Goal: Task Accomplishment & Management: Book appointment/travel/reservation

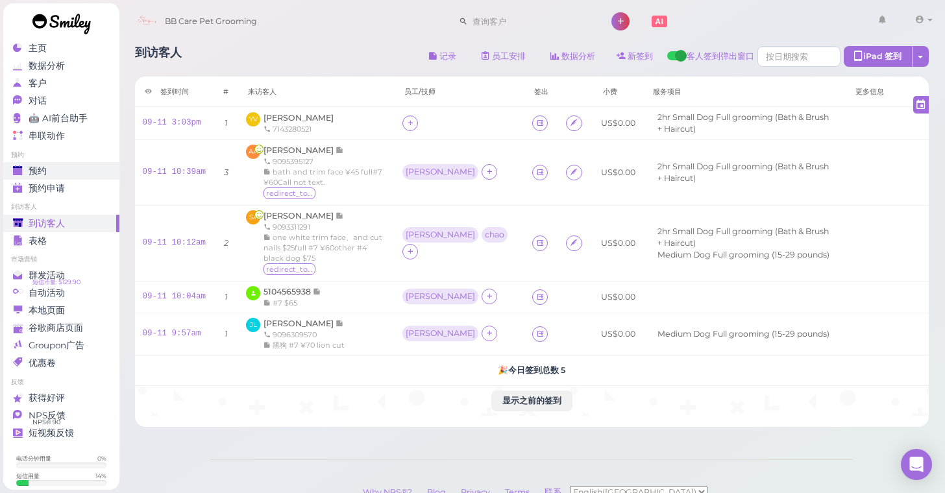
click at [51, 165] on div "预约" at bounding box center [59, 170] width 93 height 11
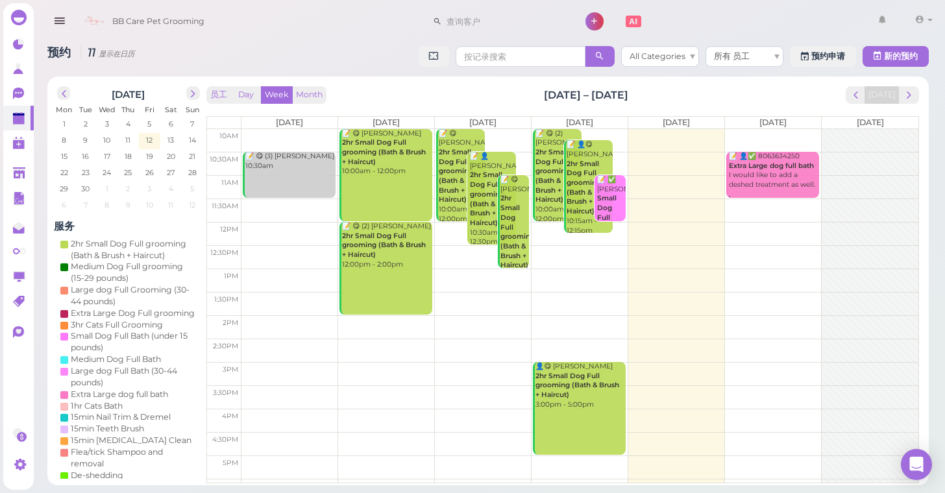
click at [747, 223] on td at bounding box center [579, 233] width 677 height 23
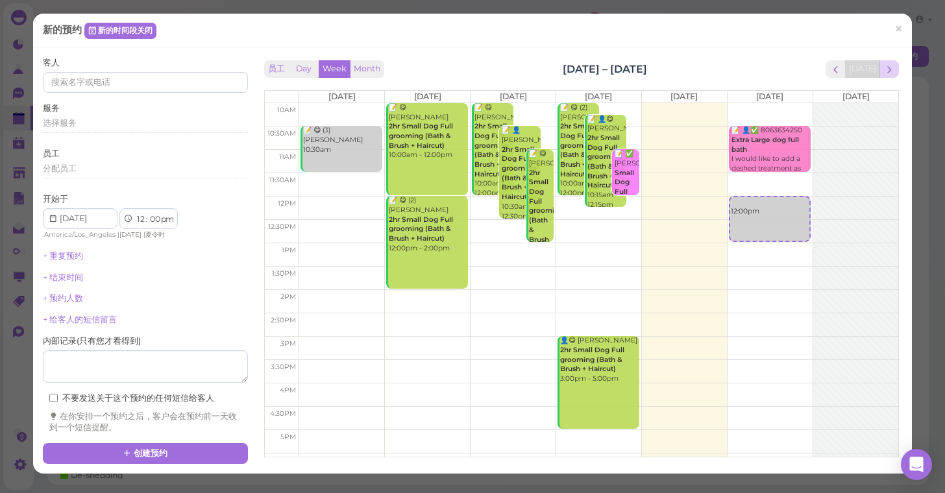
click at [888, 68] on span "next" at bounding box center [889, 70] width 12 height 12
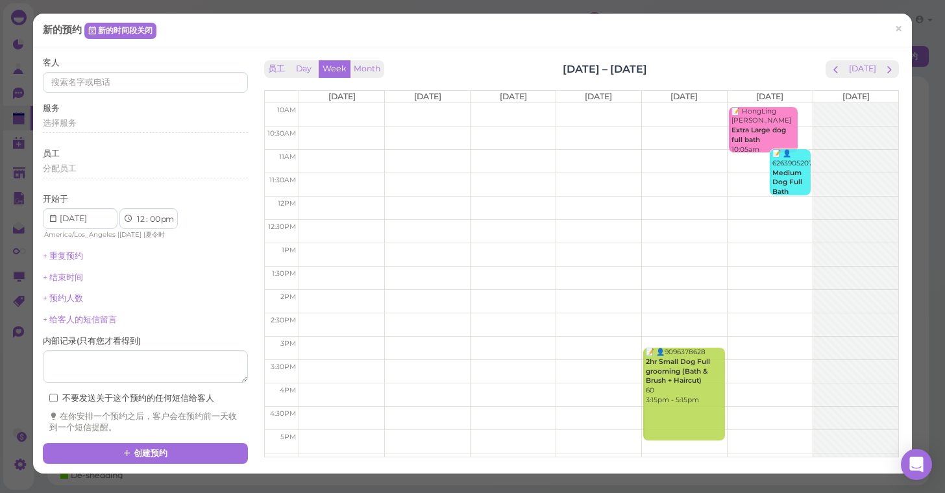
click at [309, 110] on td at bounding box center [599, 114] width 600 height 23
type input "[DATE]"
select select "10"
select select "am"
click at [53, 123] on span "选择服务" at bounding box center [60, 123] width 34 height 10
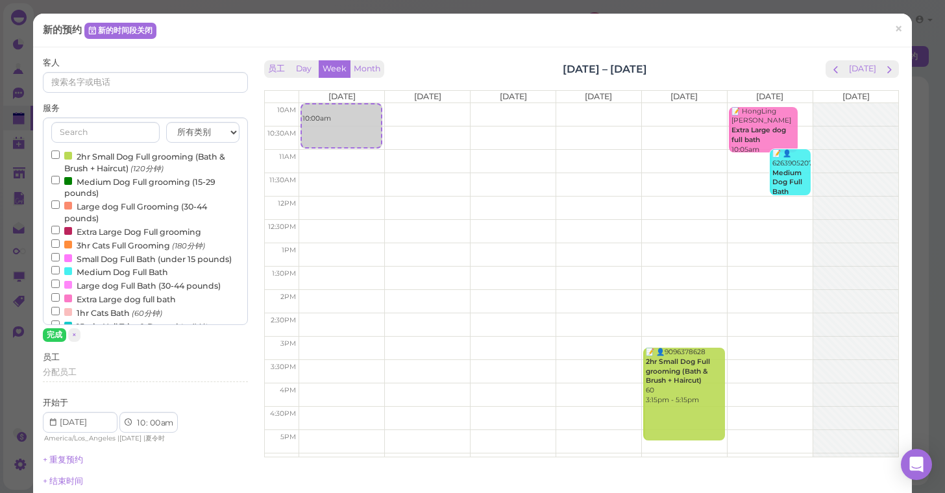
click at [56, 153] on input "2hr Small Dog Full grooming (Bath & Brush + Haircut) (120分钟)" at bounding box center [55, 155] width 8 height 8
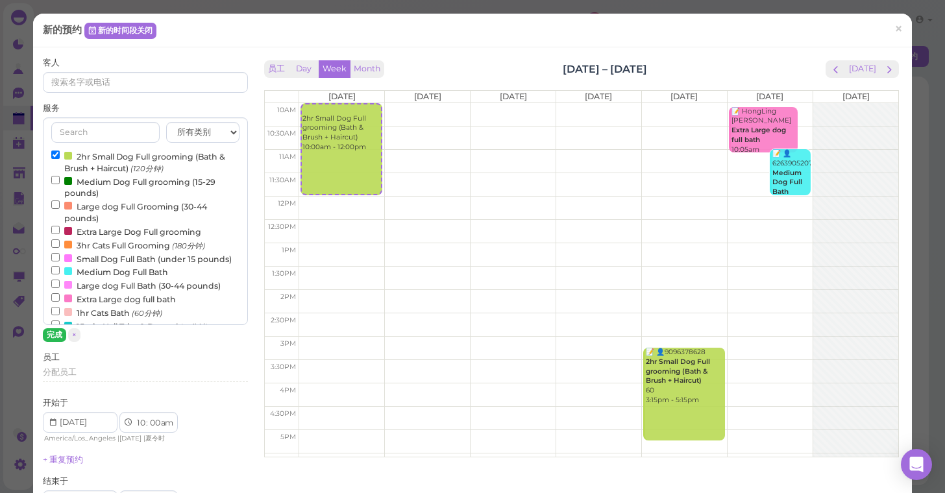
click at [51, 332] on button "完成" at bounding box center [54, 335] width 23 height 14
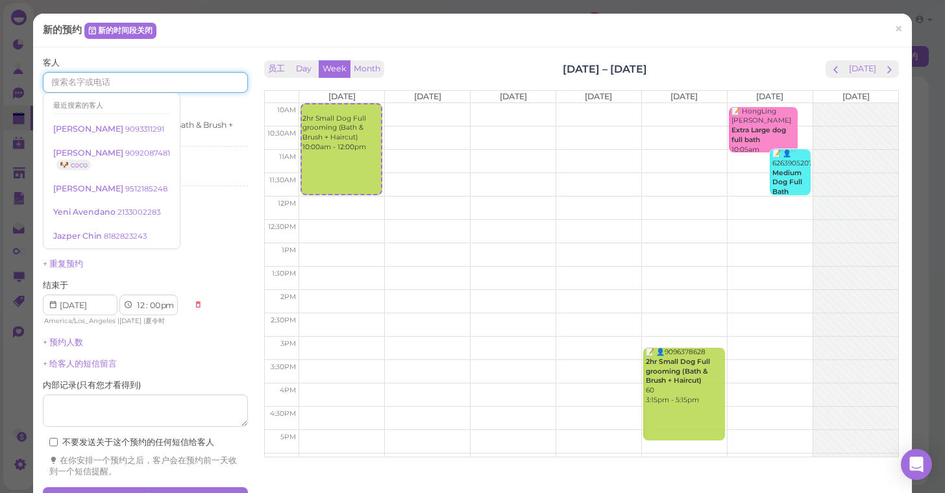
click at [110, 76] on input at bounding box center [145, 82] width 205 height 21
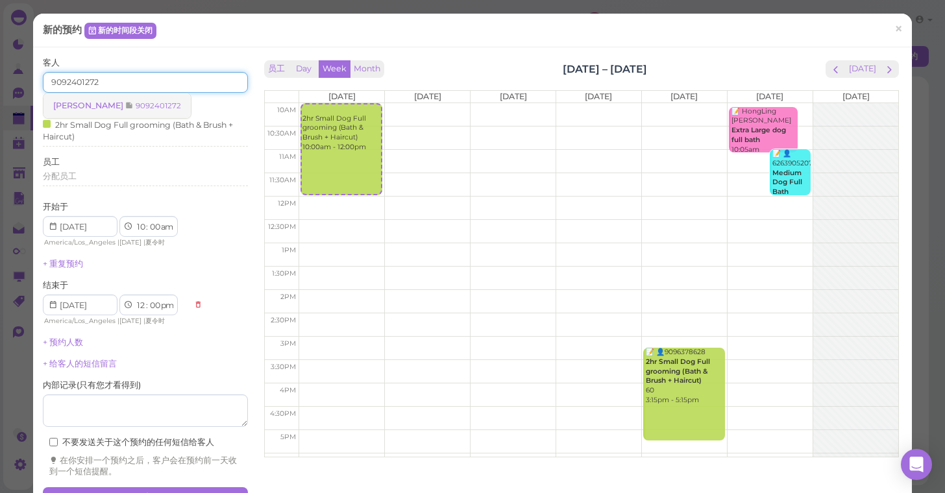
type input "9092401272"
click at [115, 101] on span "[PERSON_NAME]" at bounding box center [89, 106] width 72 height 10
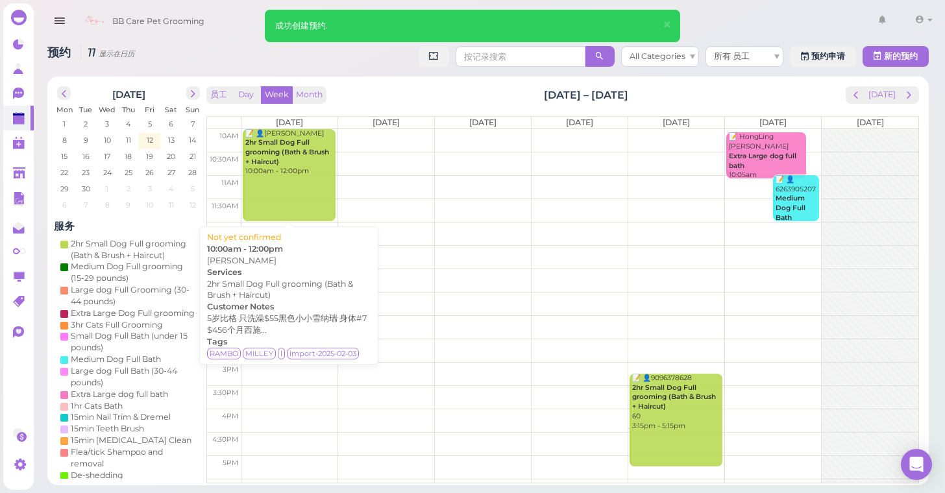
click at [274, 173] on div "📝 👤[PERSON_NAME] 2hr Small Dog Full grooming (Bath & Brush + Haircut) 10:00am -…" at bounding box center [290, 152] width 90 height 47
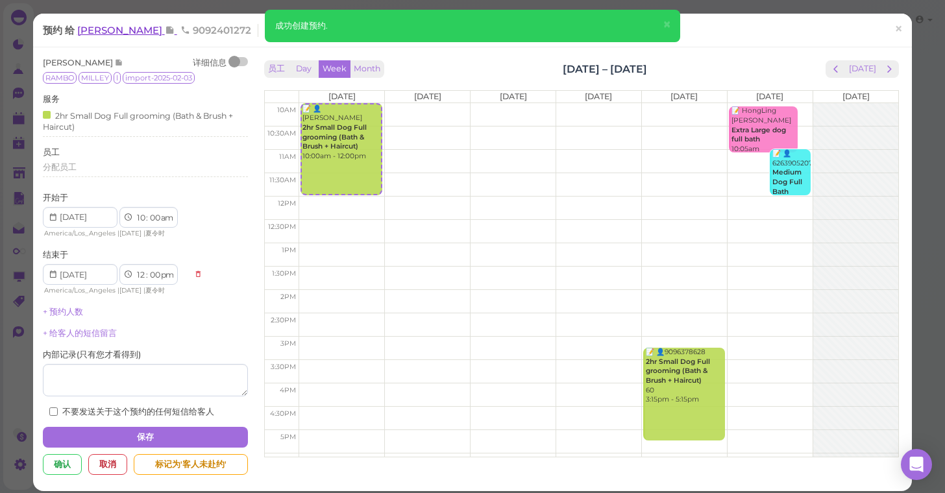
click at [134, 33] on span "[PERSON_NAME]" at bounding box center [121, 30] width 88 height 12
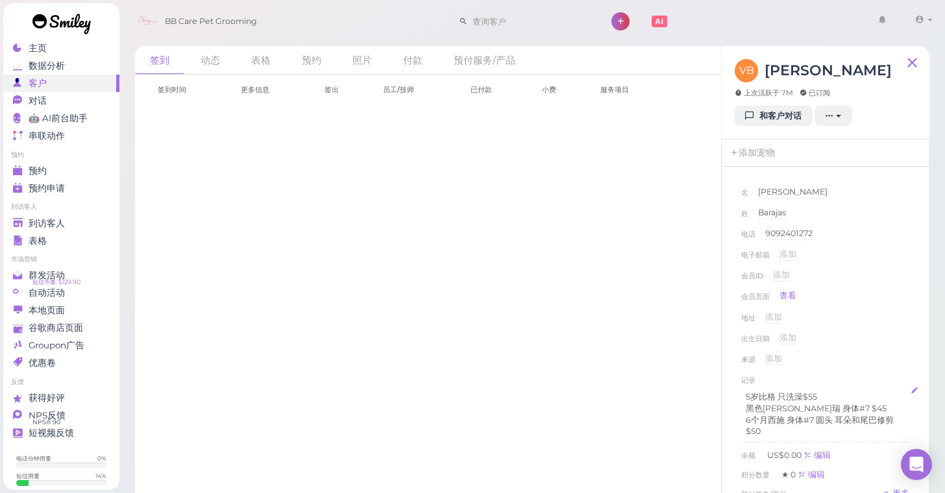
click at [810, 427] on p "6个月西施 身体#7 圆头 耳朵和尾巴修剪 $50" at bounding box center [825, 426] width 159 height 23
click at [877, 344] on div "出生日期 添加" at bounding box center [825, 342] width 168 height 21
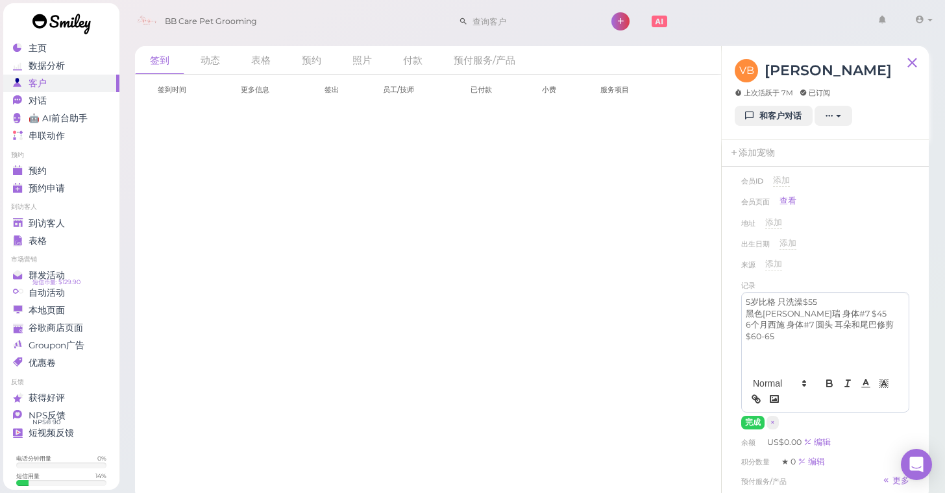
scroll to position [95, 0]
click at [748, 415] on button "完成" at bounding box center [752, 422] width 23 height 14
